Goal: Download file/media

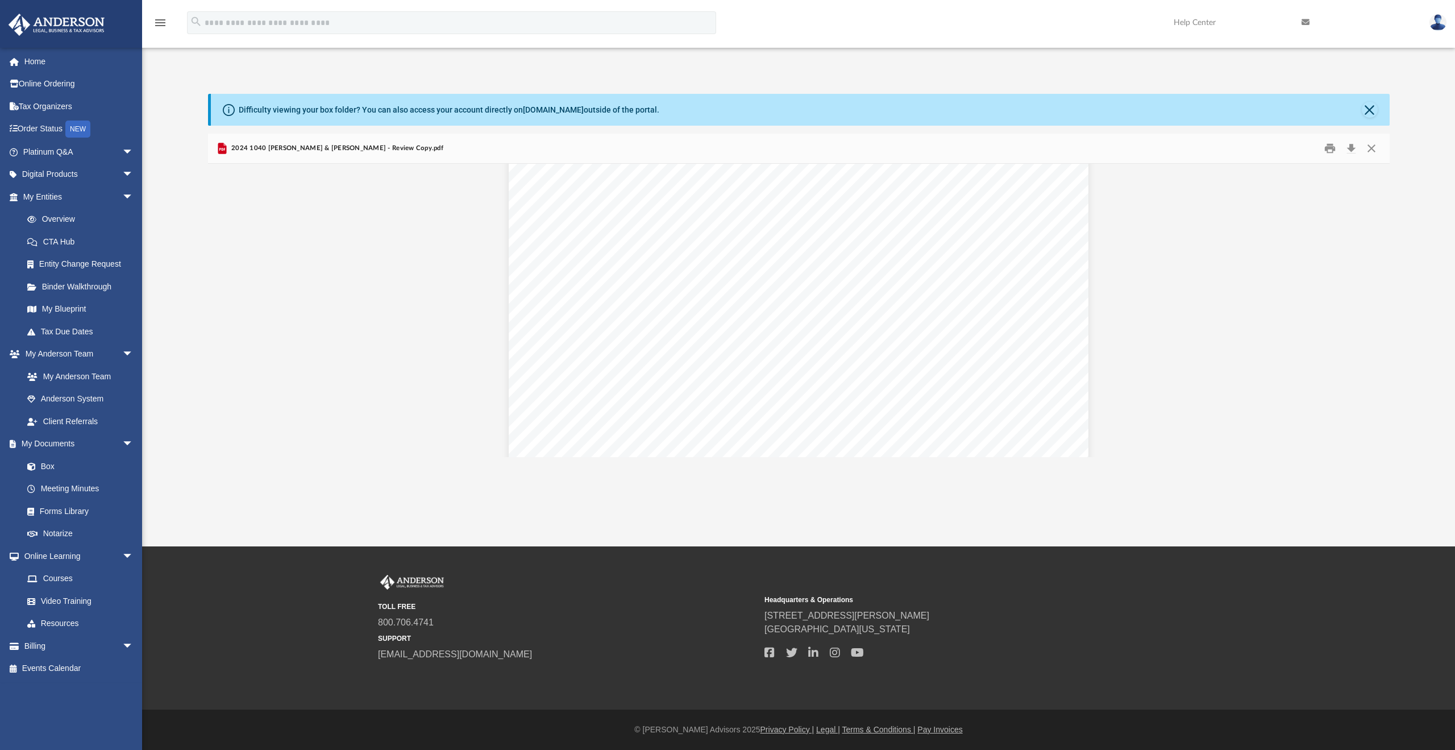
scroll to position [1498, 0]
click at [1368, 112] on button "Close" at bounding box center [1370, 110] width 16 height 16
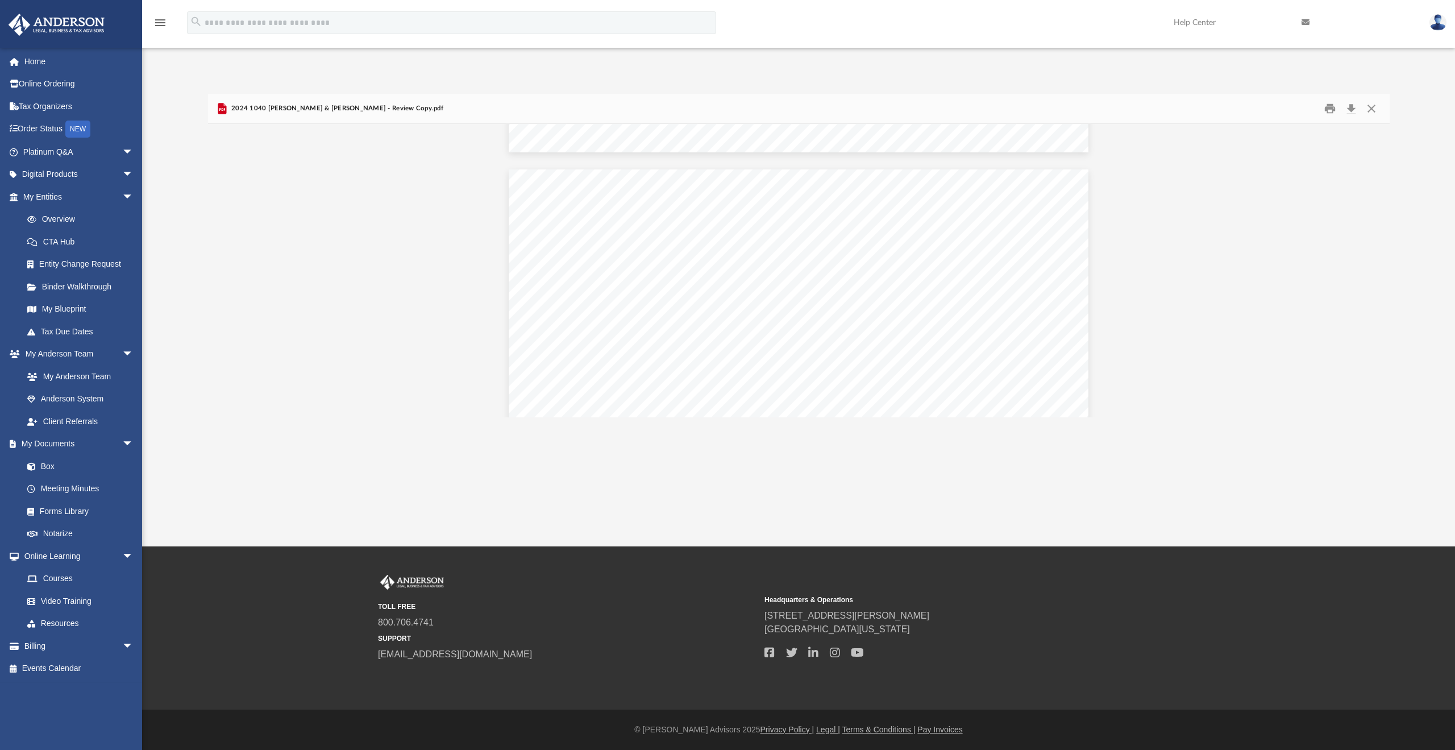
click at [942, 559] on div "TOLL FREE 800.706.4741 SUPPORT [EMAIL_ADDRESS][DOMAIN_NAME] Headquarters & Oper…" at bounding box center [727, 627] width 1455 height 163
click at [943, 549] on div "TOLL FREE 800.706.4741 SUPPORT [EMAIL_ADDRESS][DOMAIN_NAME] Headquarters & Oper…" at bounding box center [727, 627] width 1455 height 163
click at [938, 544] on div "App [EMAIL_ADDRESS][DOMAIN_NAME] Sign Out [EMAIL_ADDRESS][DOMAIN_NAME] Home Onl…" at bounding box center [727, 273] width 1455 height 546
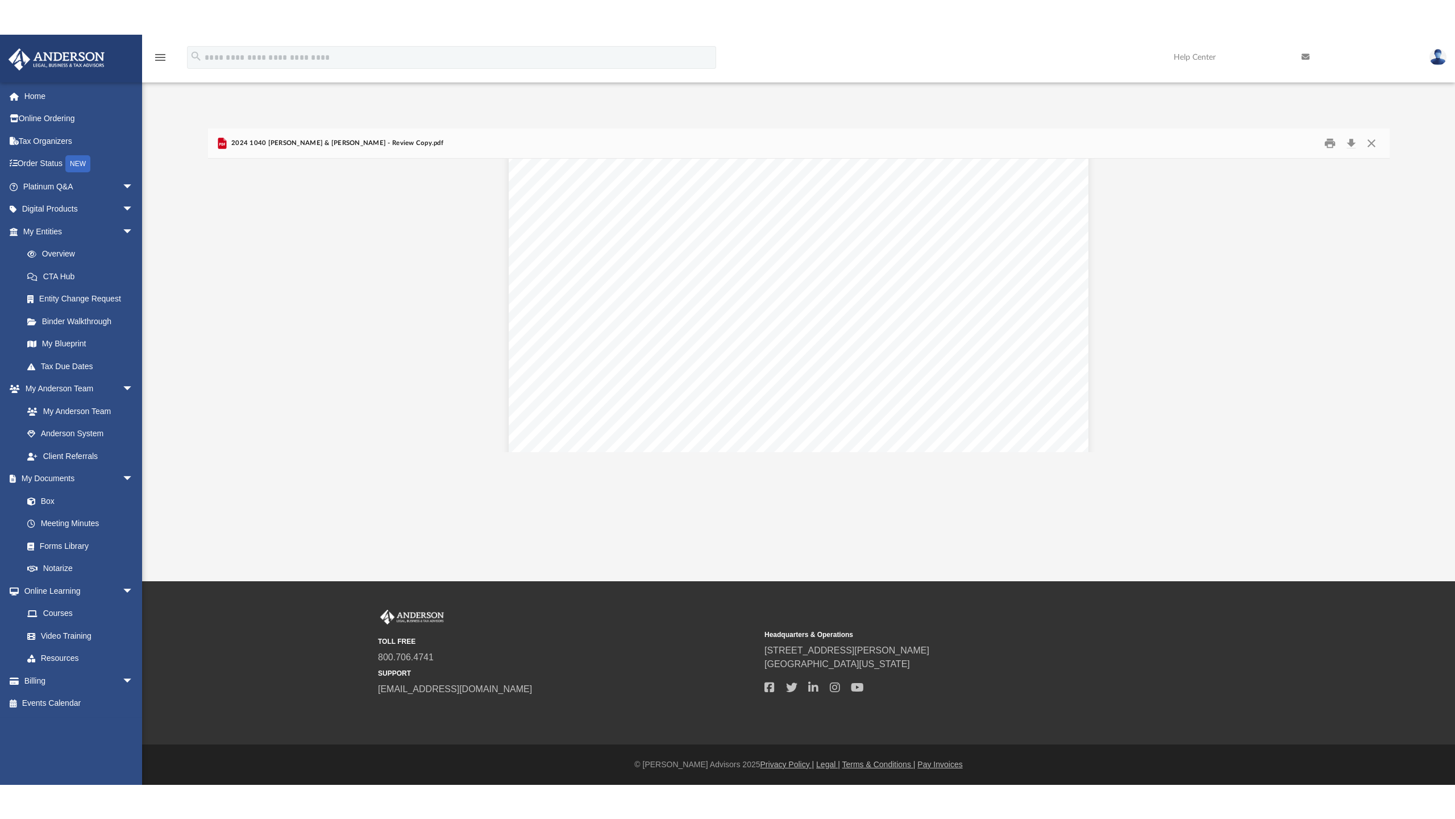
scroll to position [4834, 0]
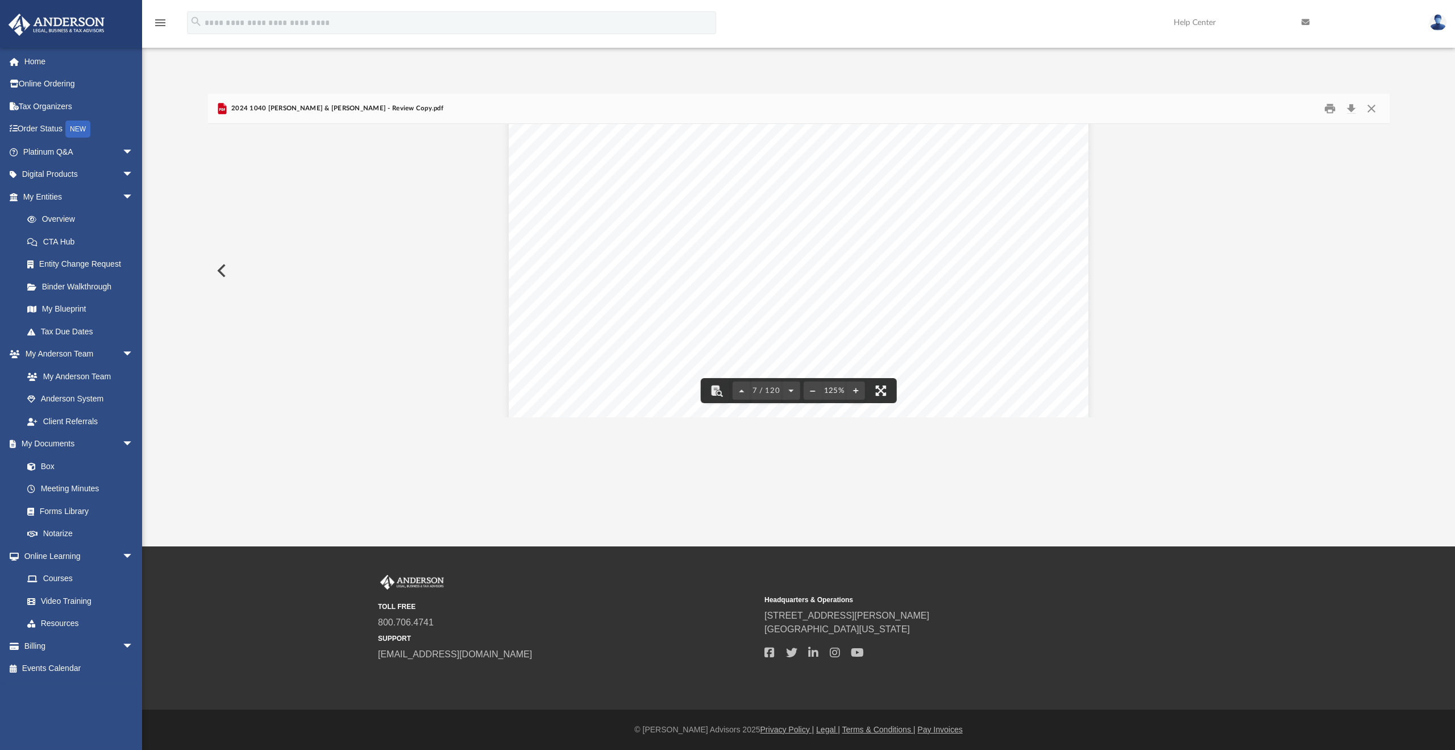
click at [879, 392] on button "File preview" at bounding box center [880, 390] width 25 height 25
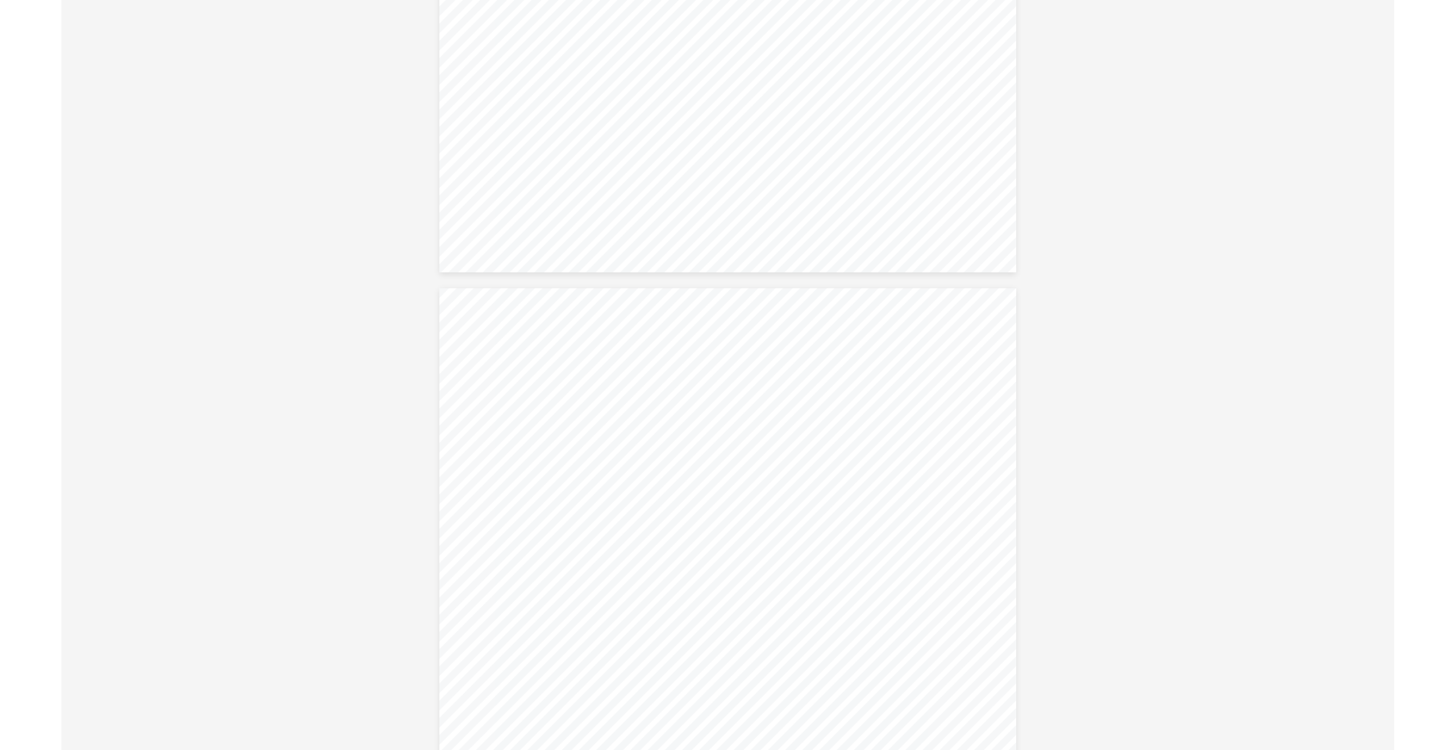
scroll to position [13753, 0]
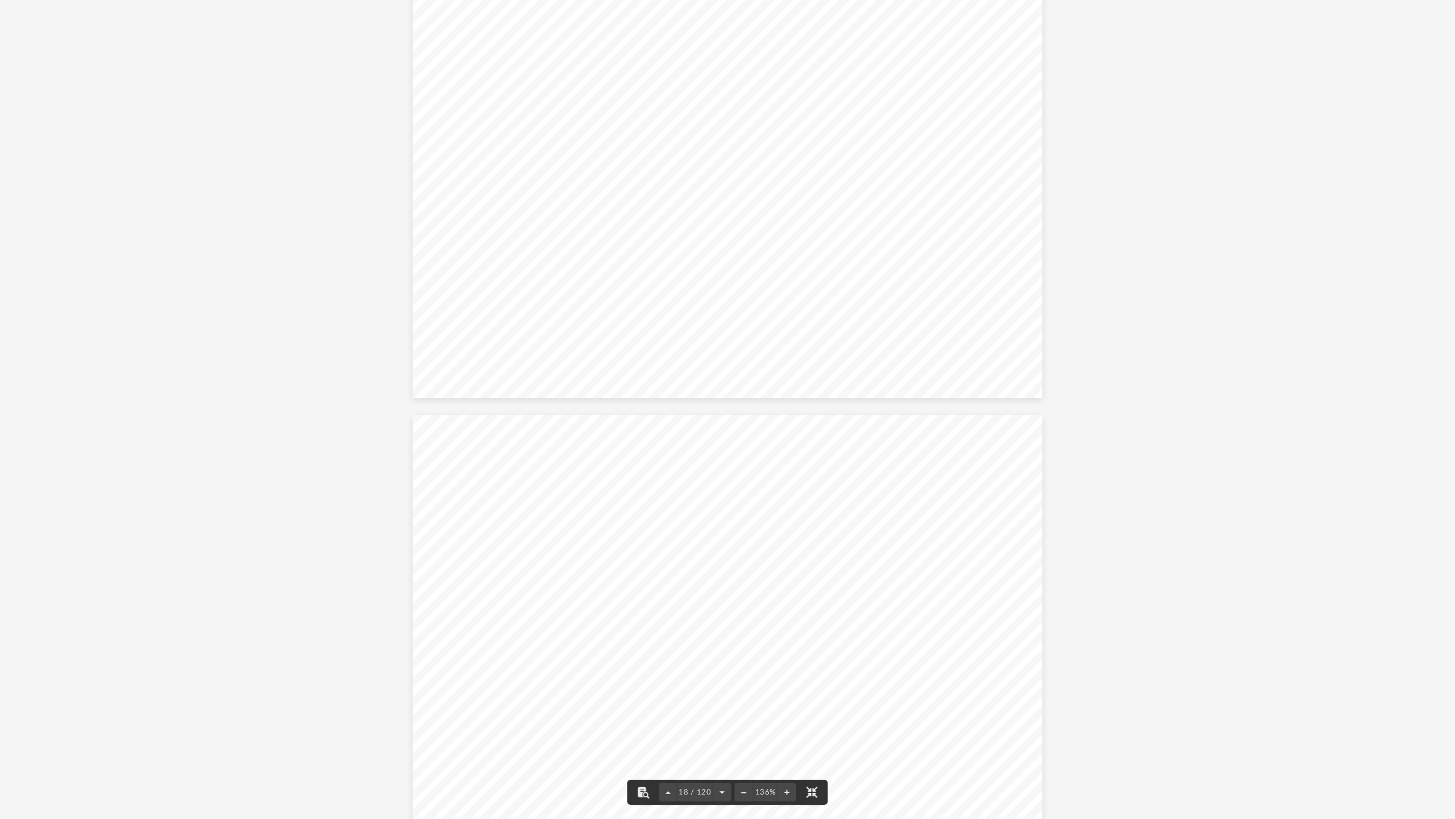
click at [813, 749] on button "File preview" at bounding box center [812, 791] width 25 height 25
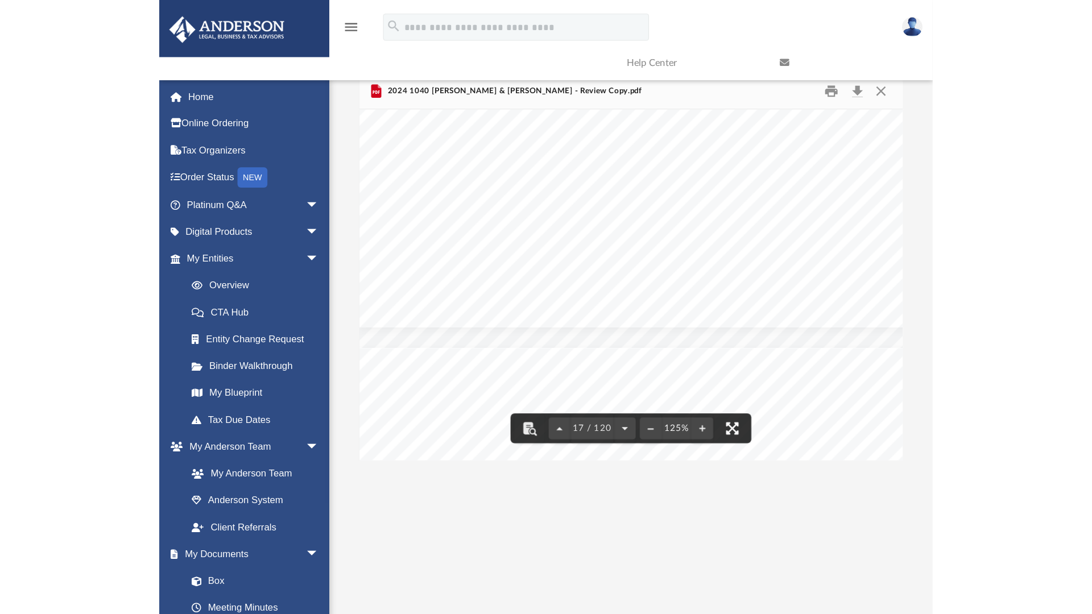
scroll to position [12280, 0]
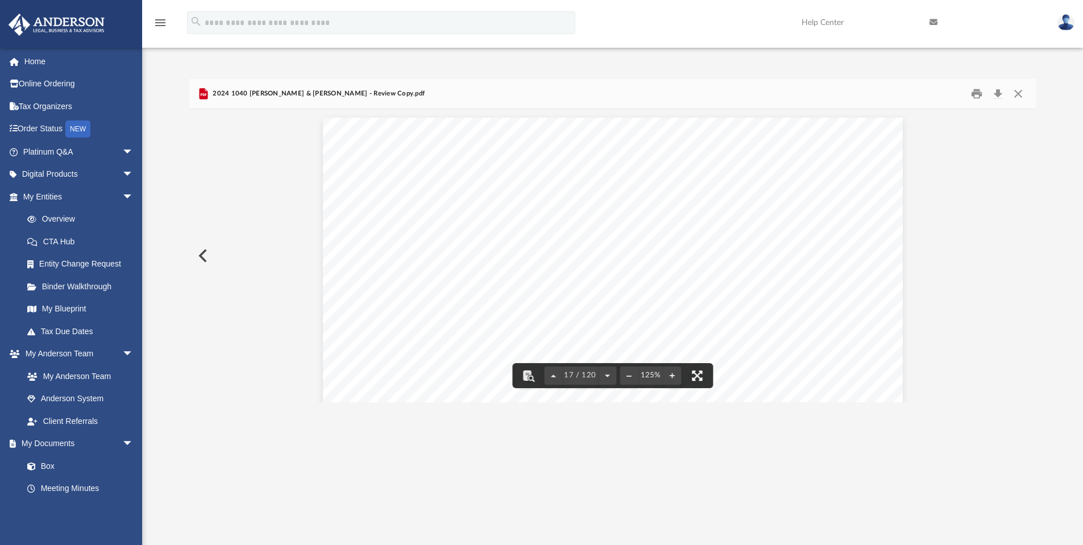
drag, startPoint x: 703, startPoint y: 375, endPoint x: 703, endPoint y: 443, distance: 68.8
click at [703, 375] on button "File preview" at bounding box center [697, 375] width 25 height 25
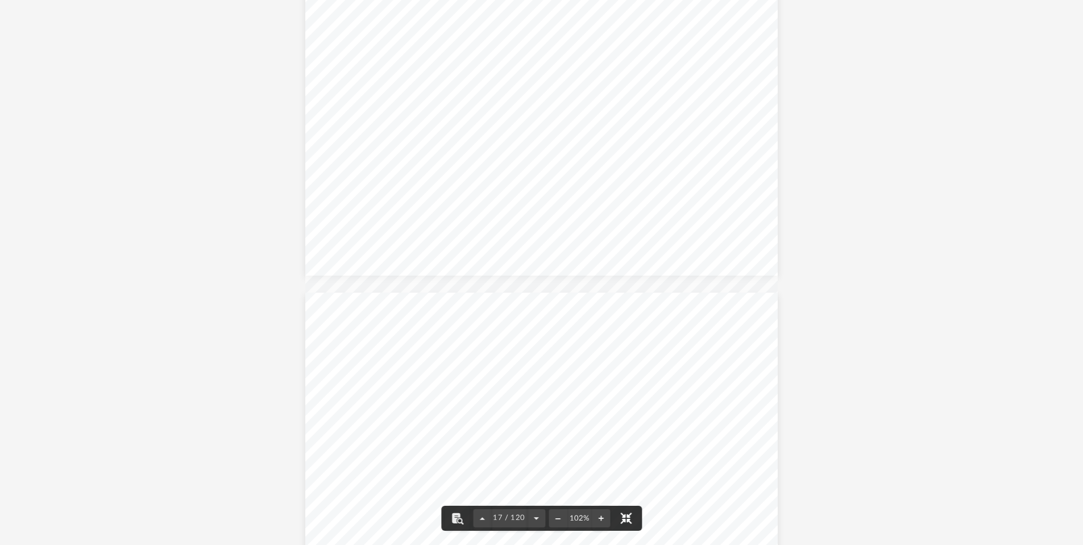
scroll to position [10052, 0]
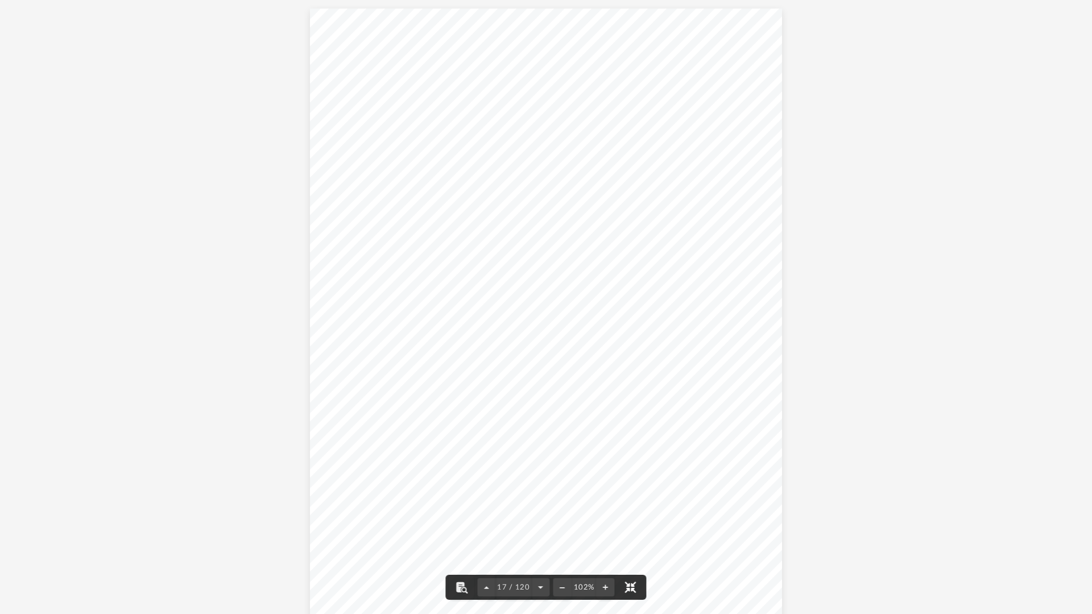
click at [633, 586] on button "File preview" at bounding box center [630, 587] width 25 height 25
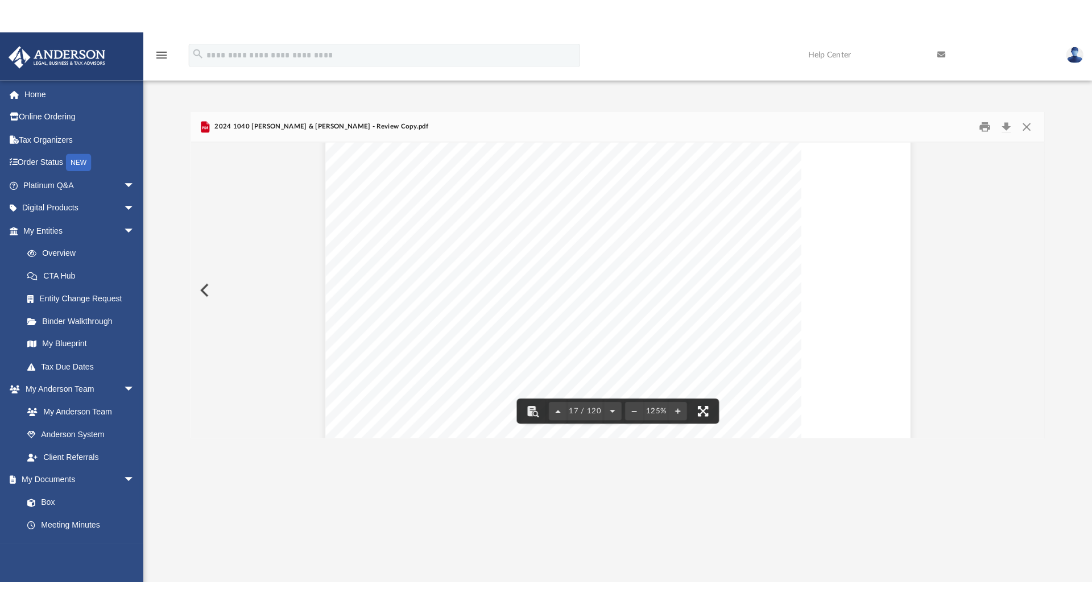
scroll to position [12280, 0]
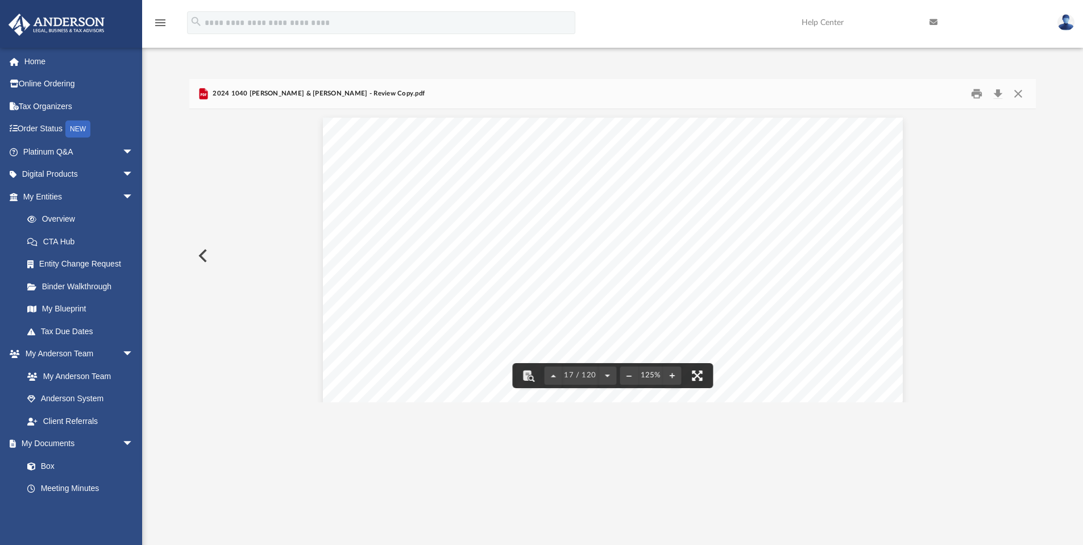
click at [700, 378] on button "File preview" at bounding box center [697, 375] width 25 height 25
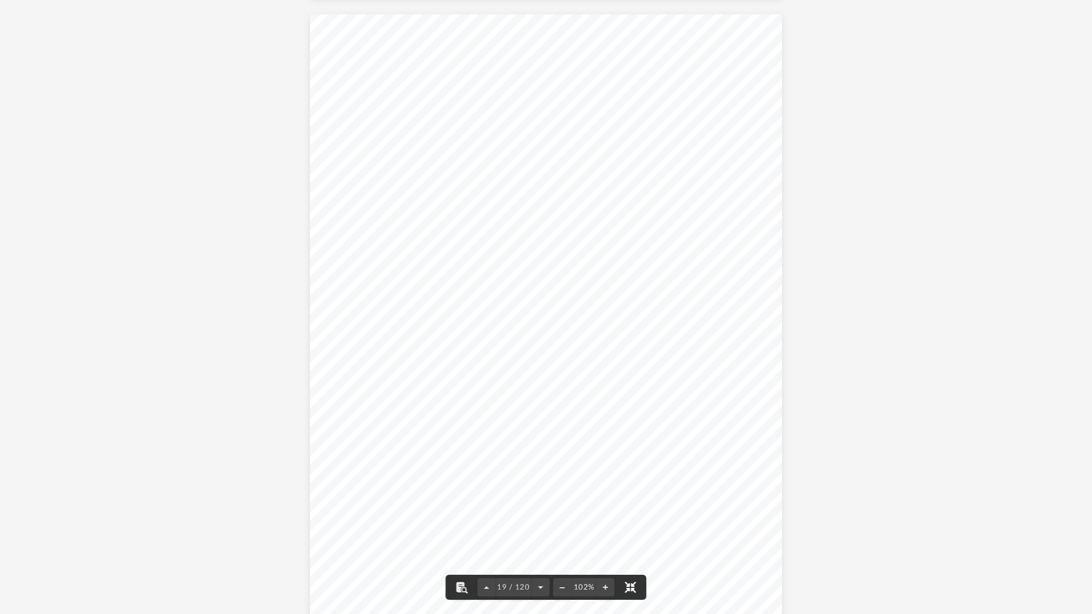
scroll to position [11511, 0]
click at [603, 588] on button "File preview" at bounding box center [605, 587] width 18 height 25
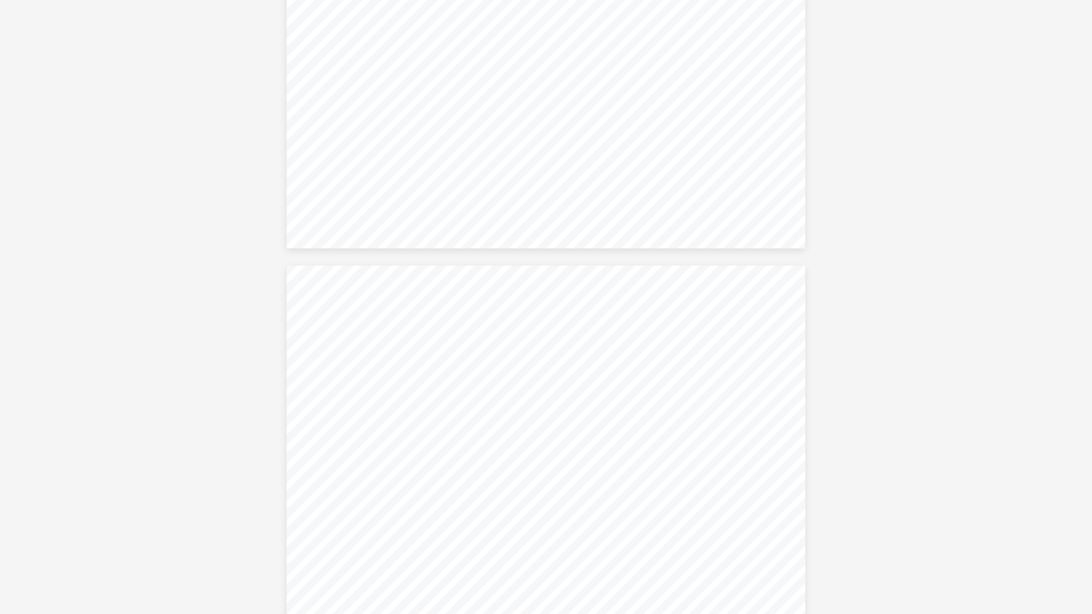
scroll to position [12612, 0]
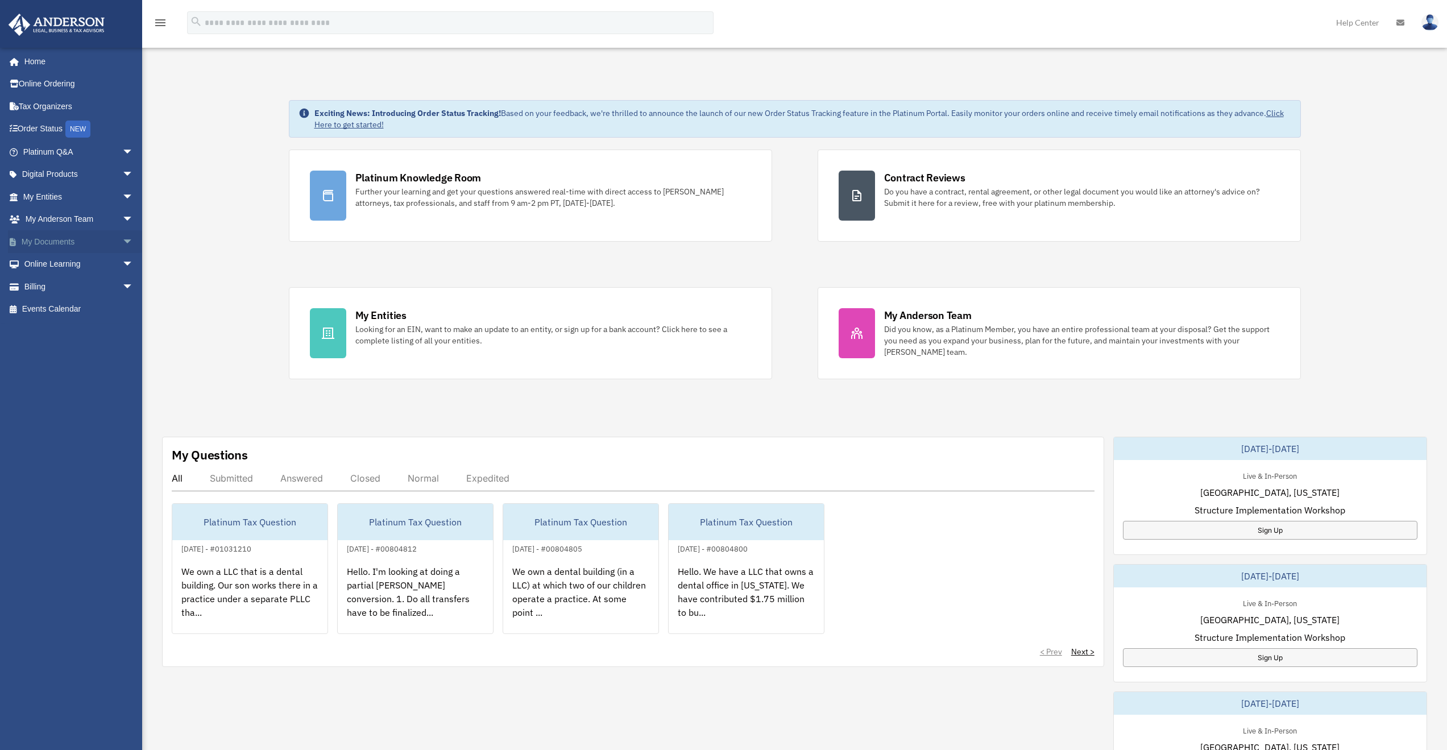
click at [122, 242] on span "arrow_drop_down" at bounding box center [133, 241] width 23 height 23
click at [65, 259] on link "Box" at bounding box center [83, 264] width 135 height 23
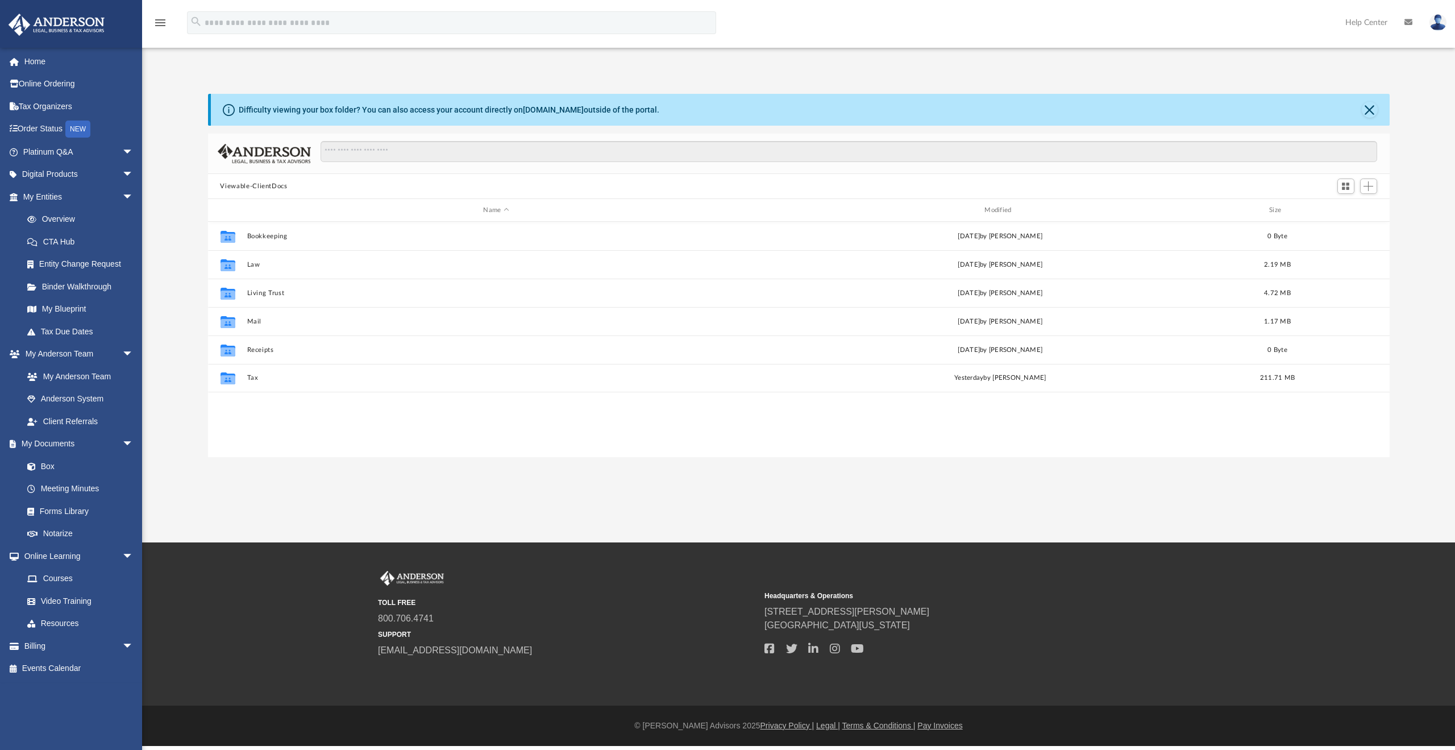
scroll to position [250, 1173]
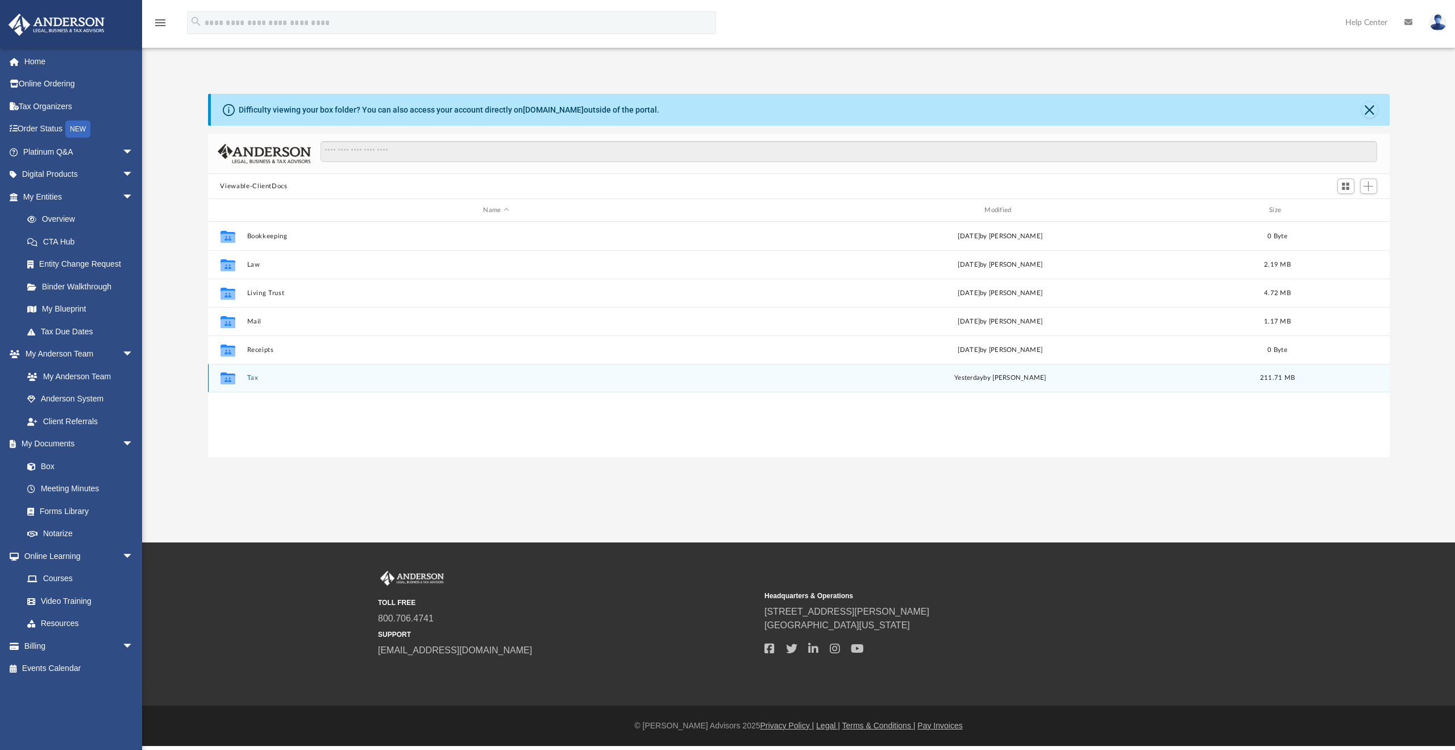
click at [258, 375] on button "Tax" at bounding box center [496, 377] width 499 height 7
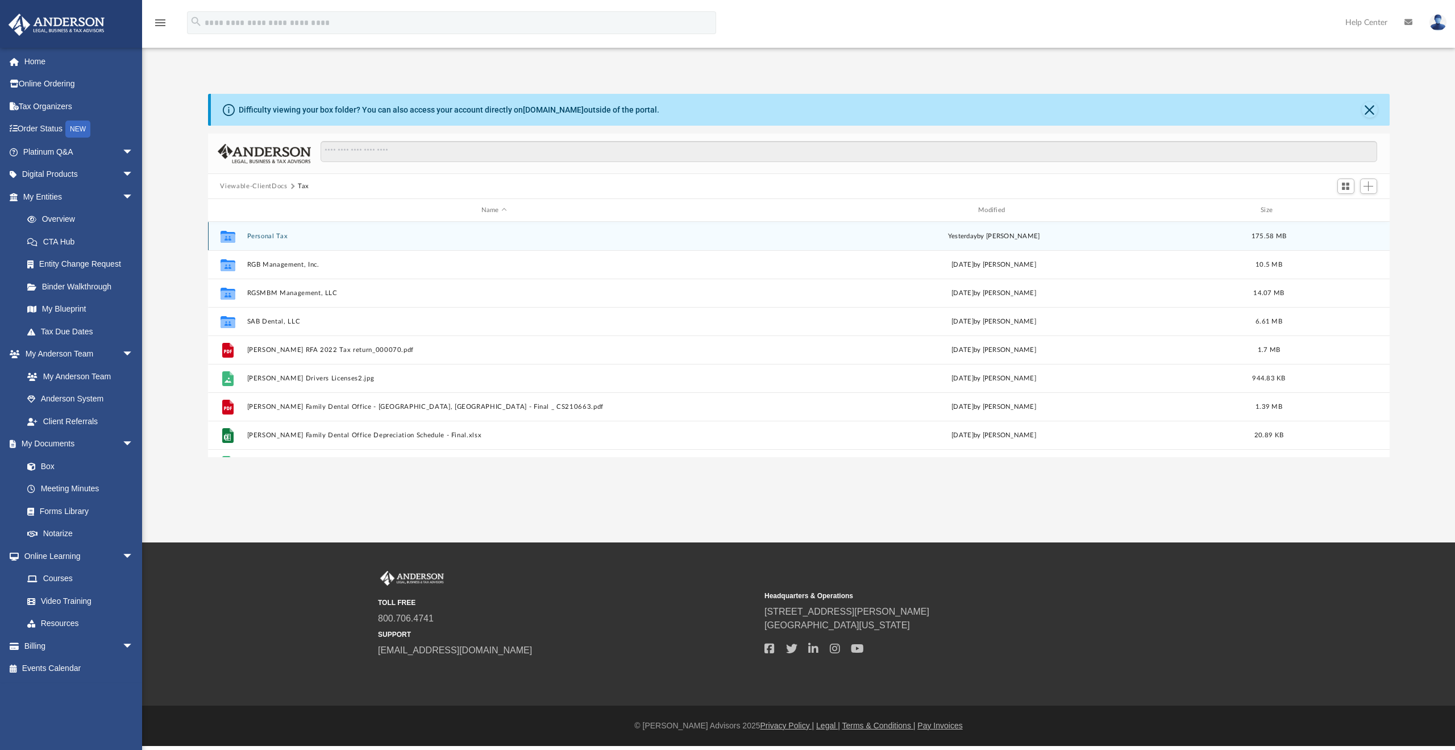
click at [280, 240] on div "Collaborated Folder Personal Tax yesterday by Alex Price 175.58 MB" at bounding box center [799, 236] width 1182 height 28
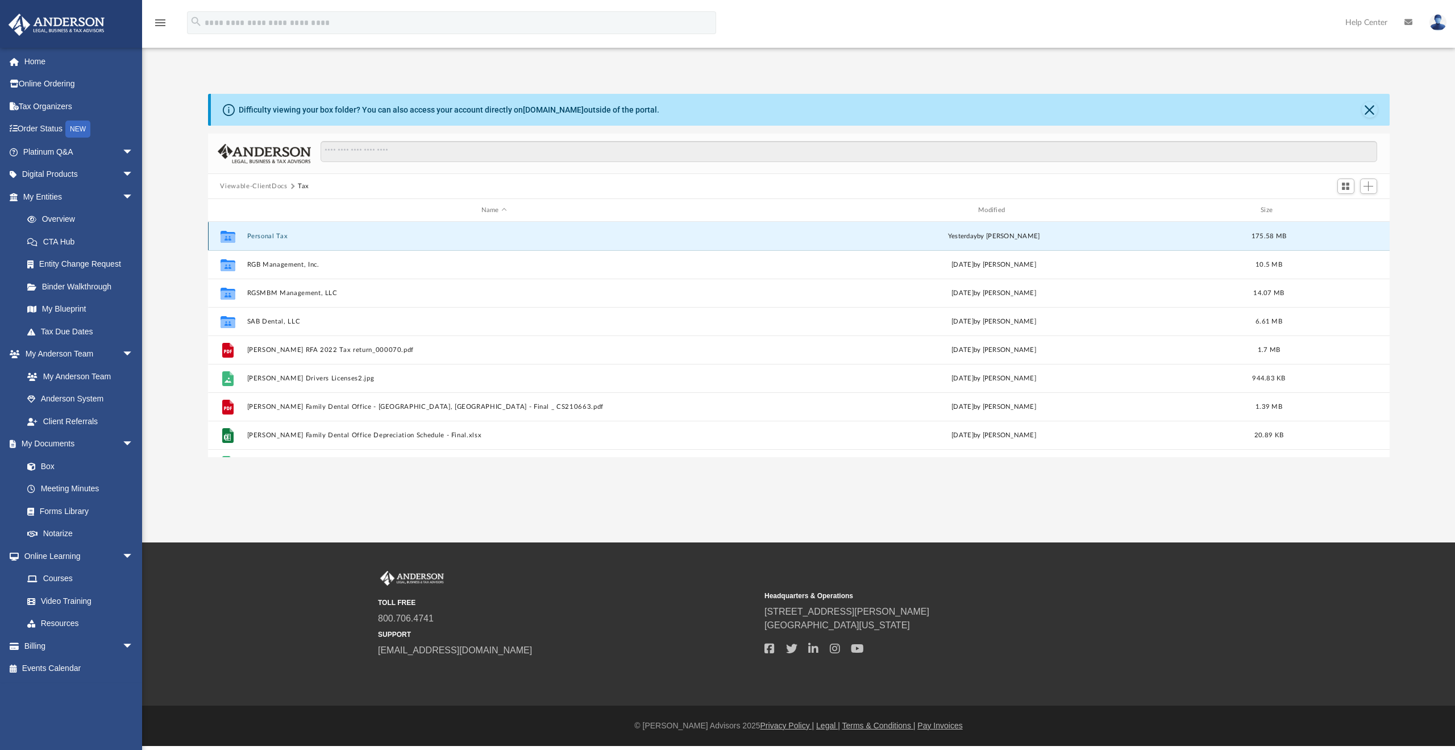
click at [271, 234] on button "Personal Tax" at bounding box center [494, 236] width 495 height 7
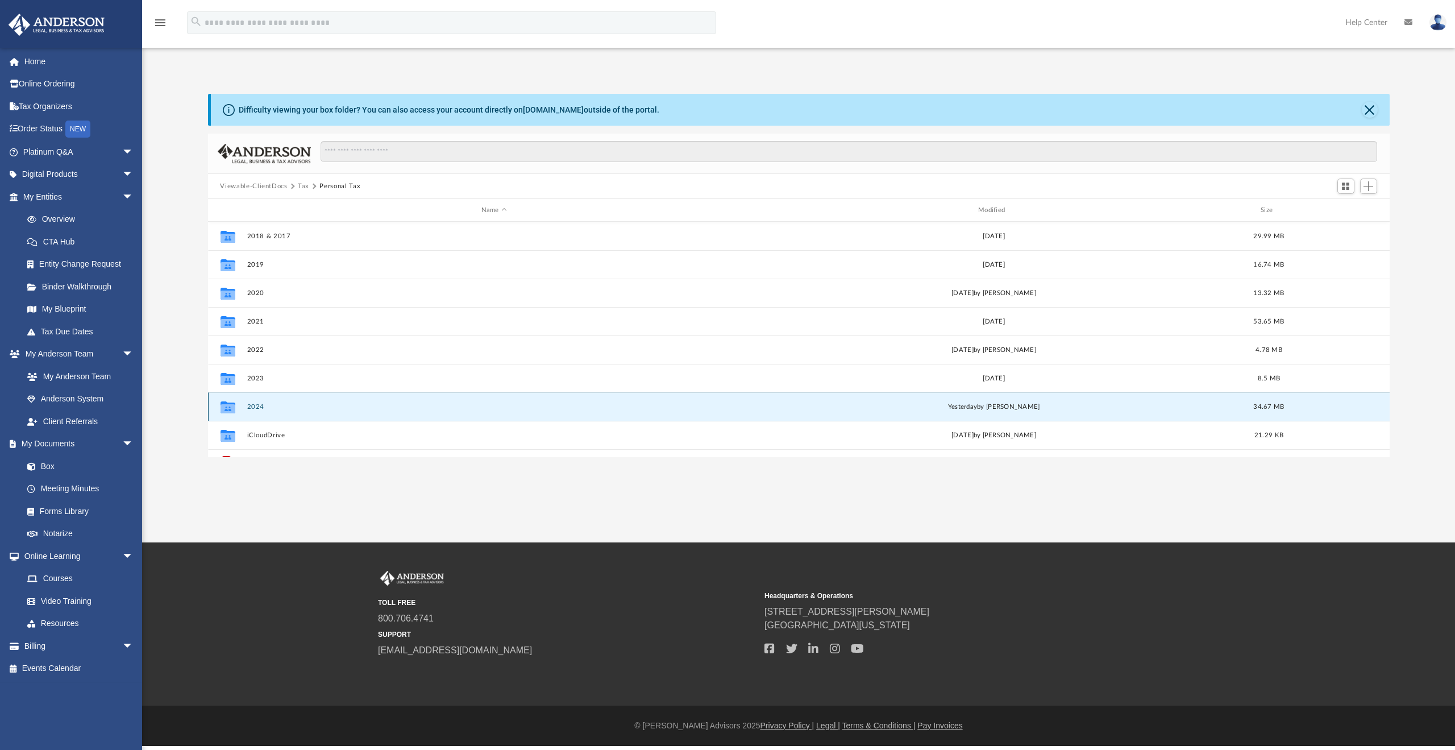
click at [260, 408] on button "2024" at bounding box center [494, 406] width 495 height 7
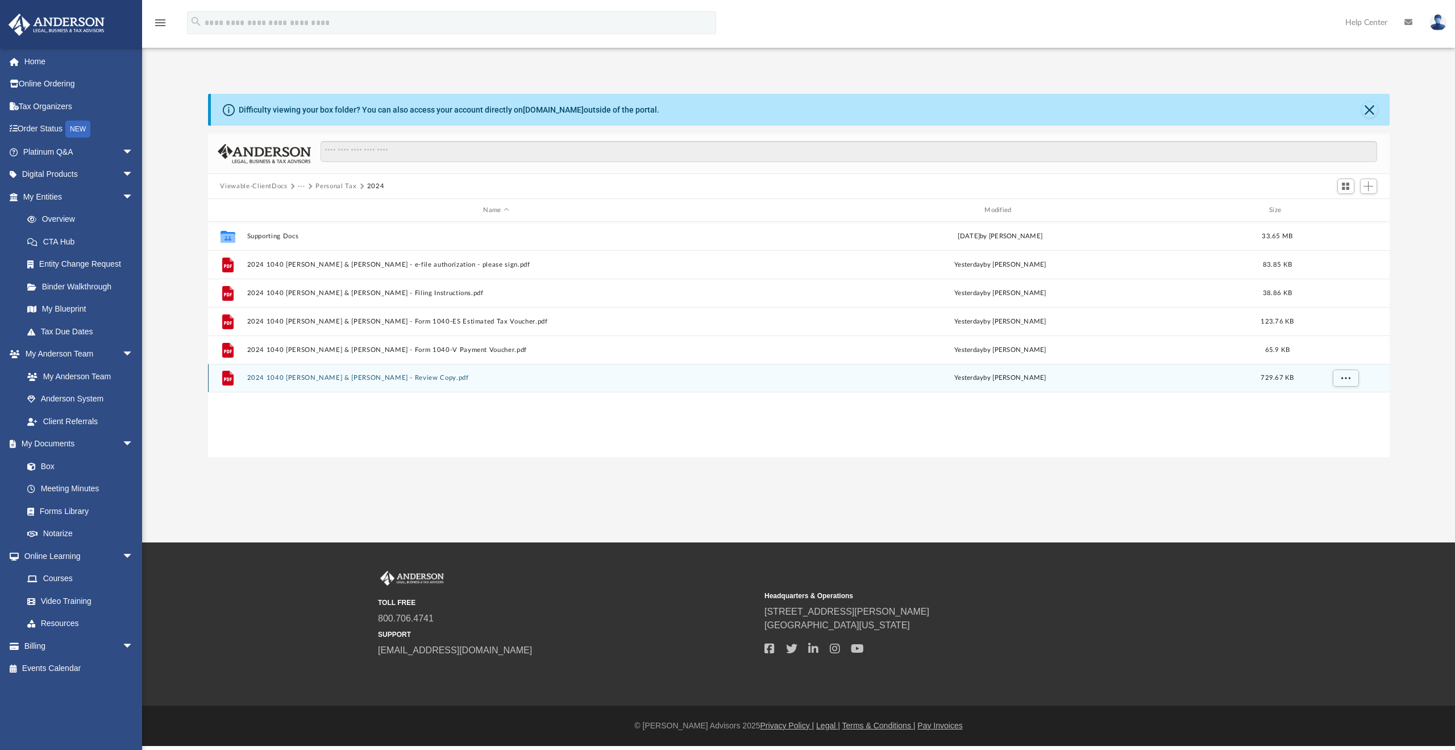
click at [365, 374] on div "File 2024 1040 Brue, Randal & Gayle - Review Copy.pdf yesterday by Alex Price 7…" at bounding box center [799, 378] width 1182 height 28
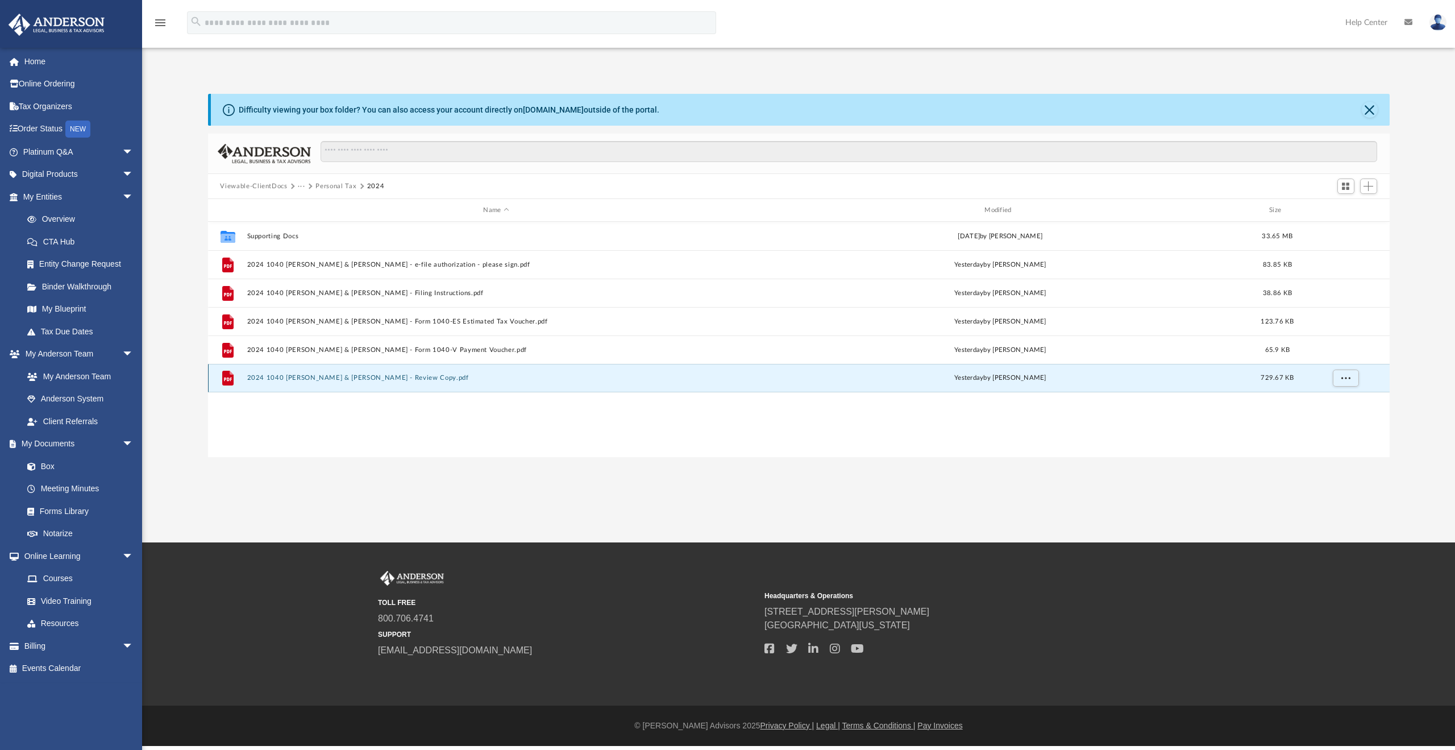
click at [399, 378] on button "2024 1040 [PERSON_NAME] & [PERSON_NAME] - Review Copy.pdf" at bounding box center [496, 377] width 499 height 7
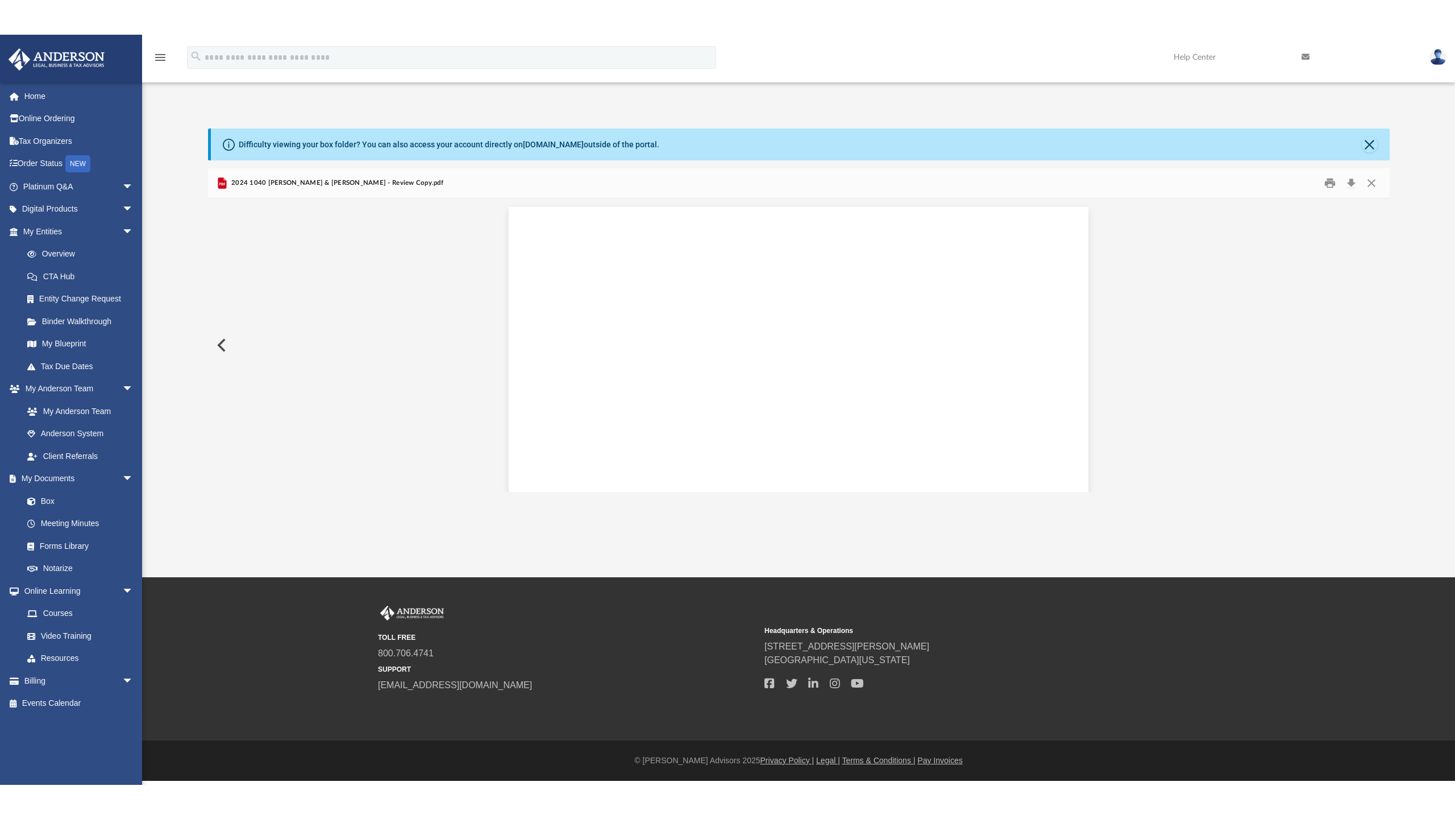
scroll to position [42299, 0]
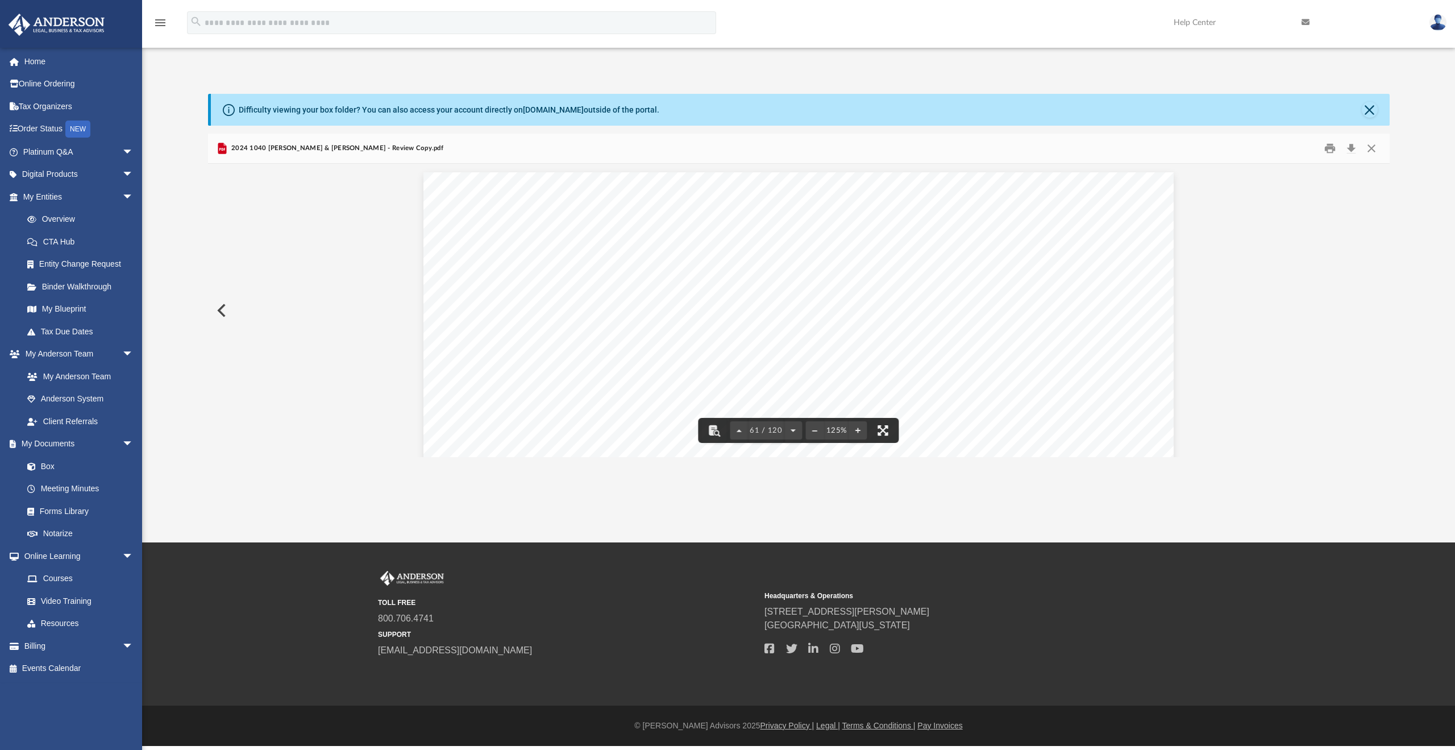
drag, startPoint x: 880, startPoint y: 430, endPoint x: 880, endPoint y: 498, distance: 67.7
click at [880, 429] on button "File preview" at bounding box center [883, 430] width 25 height 25
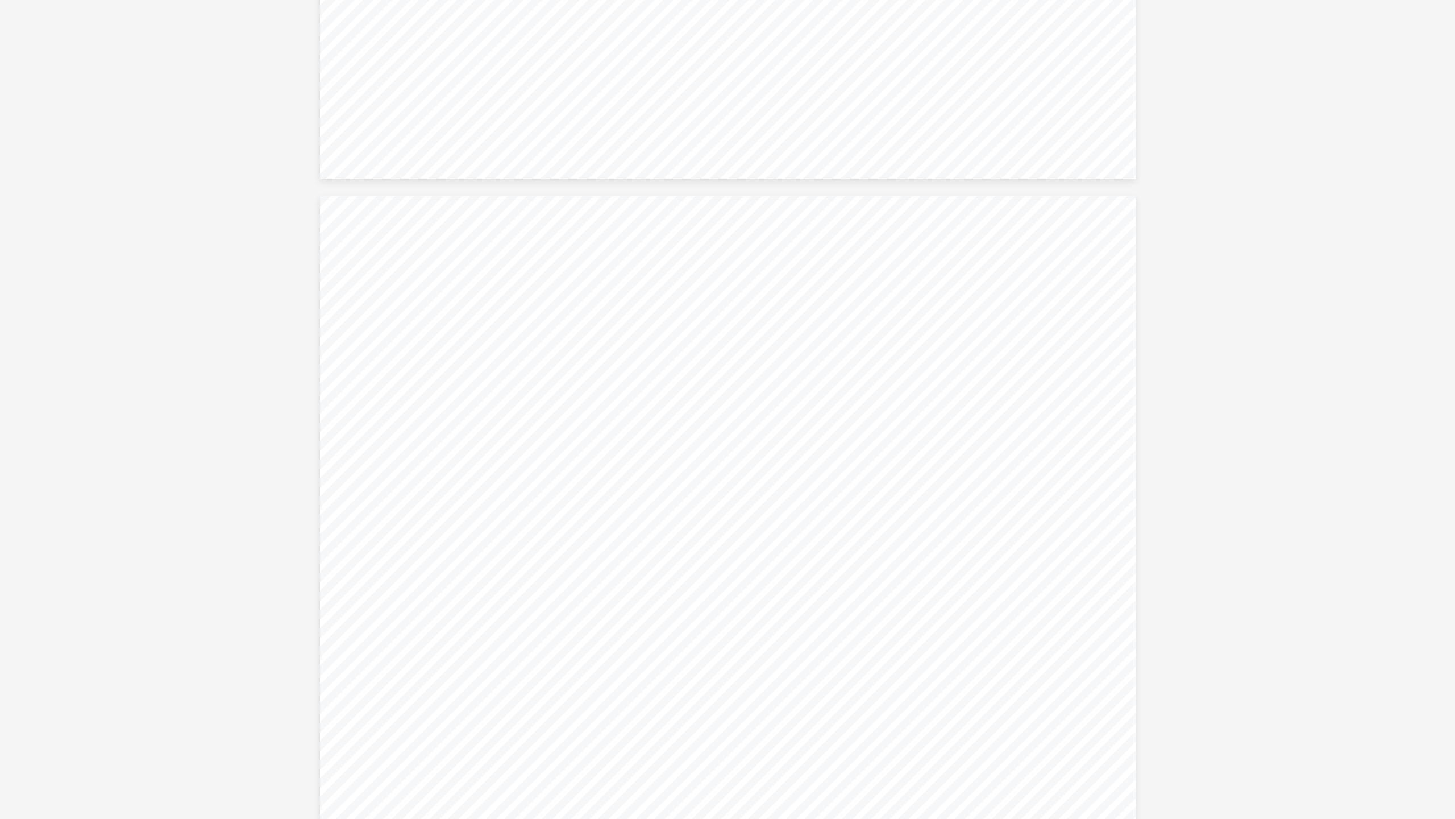
scroll to position [32410, 0]
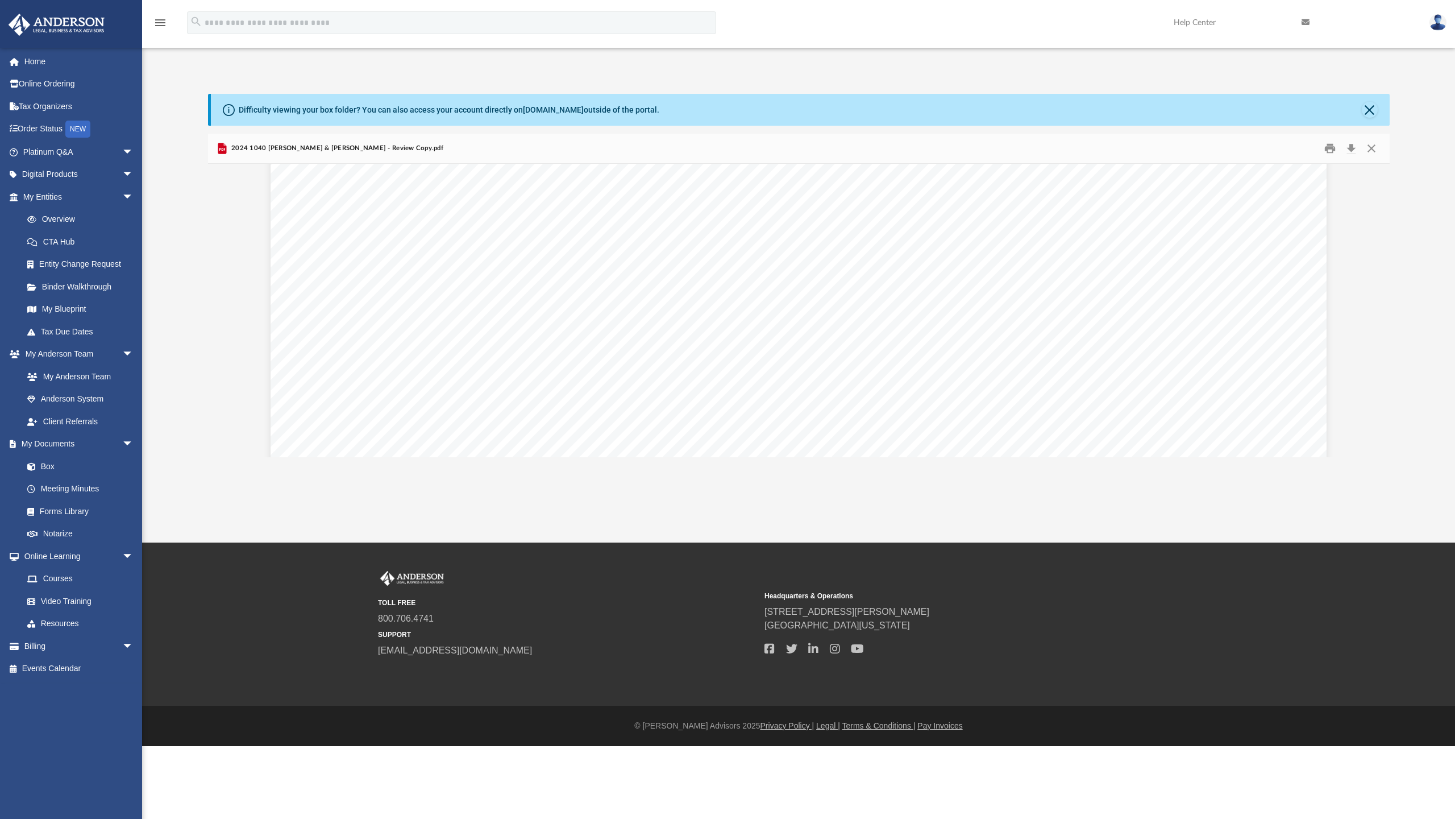
scroll to position [29699, 0]
click at [598, 288] on div "Interest on U.S. Savings Bonds Unrecaptured Section 1250 Gain 430191 04-01-24 N…" at bounding box center [799, 681] width 1056 height 816
